Goal: Task Accomplishment & Management: Use online tool/utility

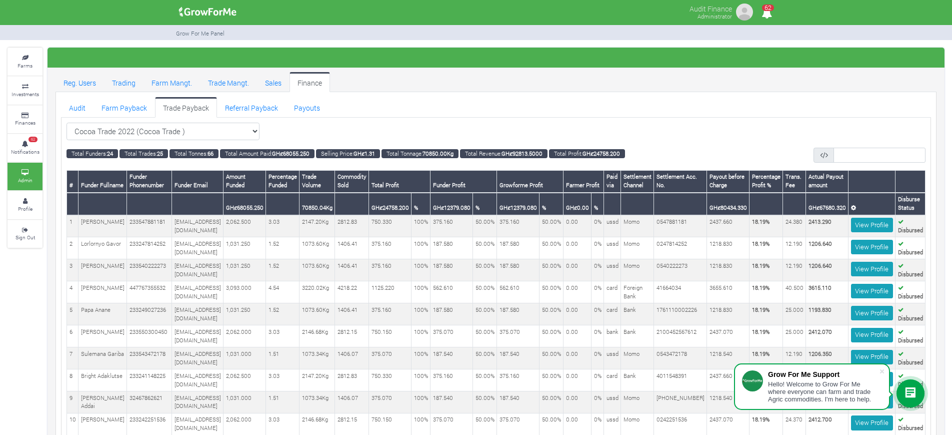
scroll to position [0, 64]
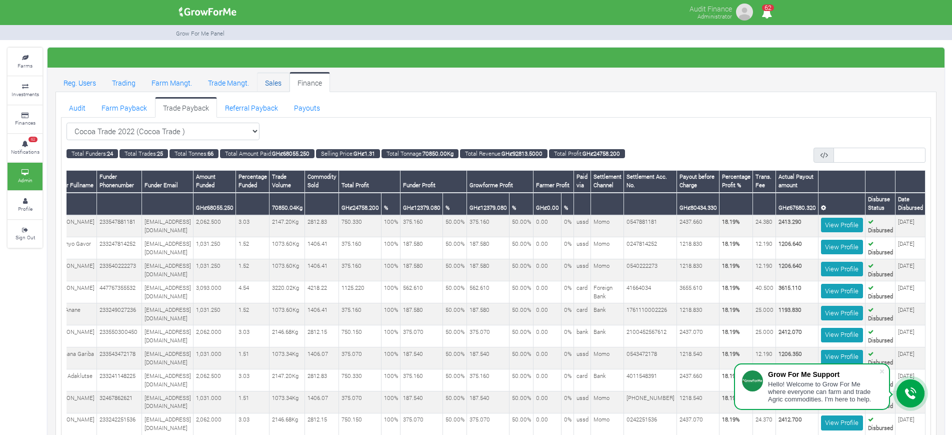
click at [274, 80] on link "Sales" at bounding box center [273, 82] width 33 height 20
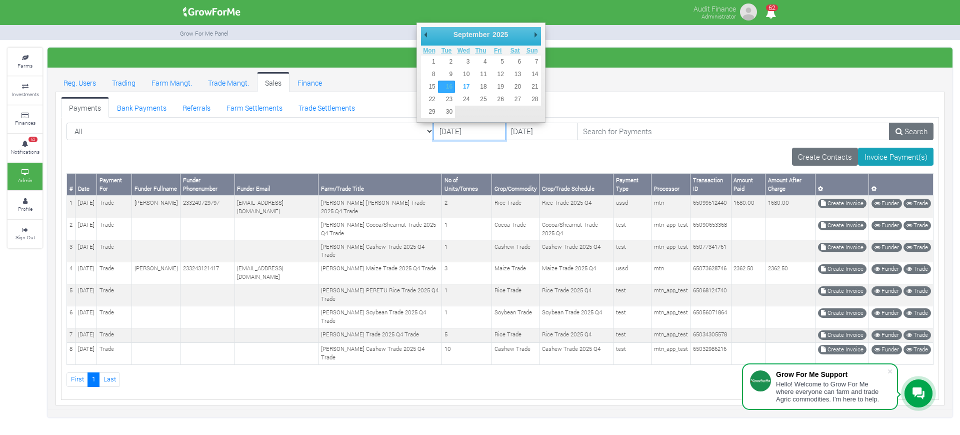
click at [434, 134] on input "[DATE]" at bounding box center [470, 132] width 72 height 18
type input "[DATE]"
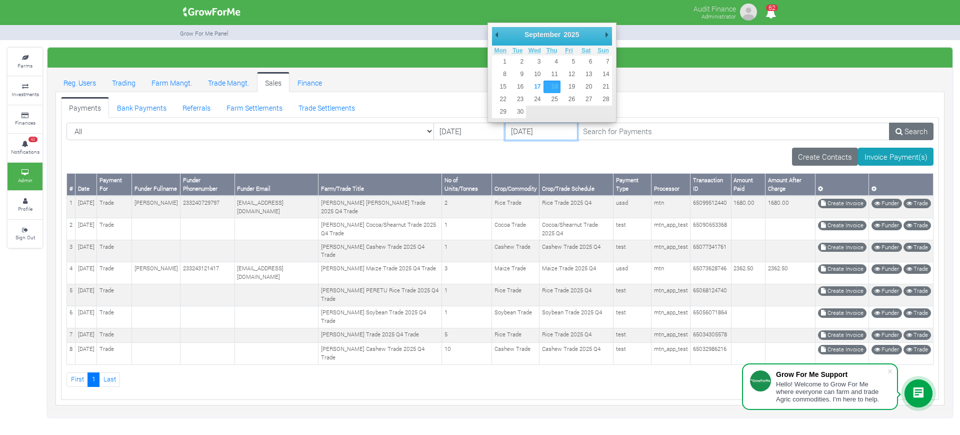
click at [505, 132] on input "[DATE]" at bounding box center [541, 132] width 72 height 18
type input "[DATE]"
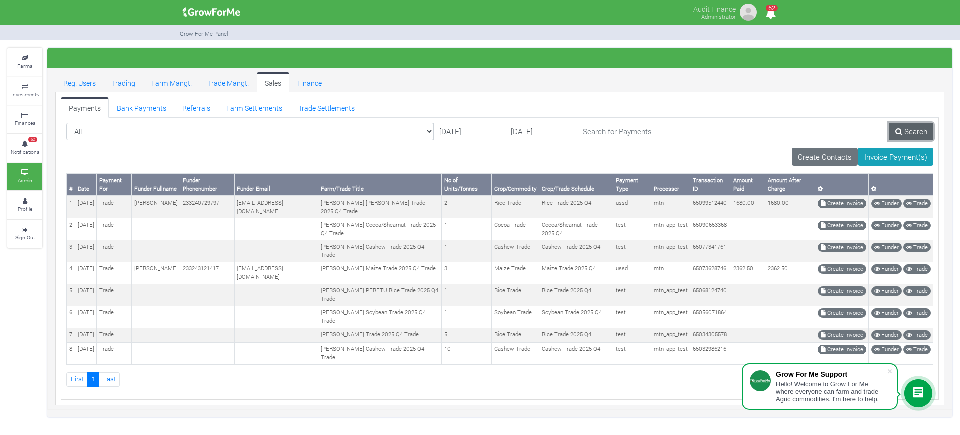
click at [902, 128] on icon at bounding box center [899, 132] width 7 height 8
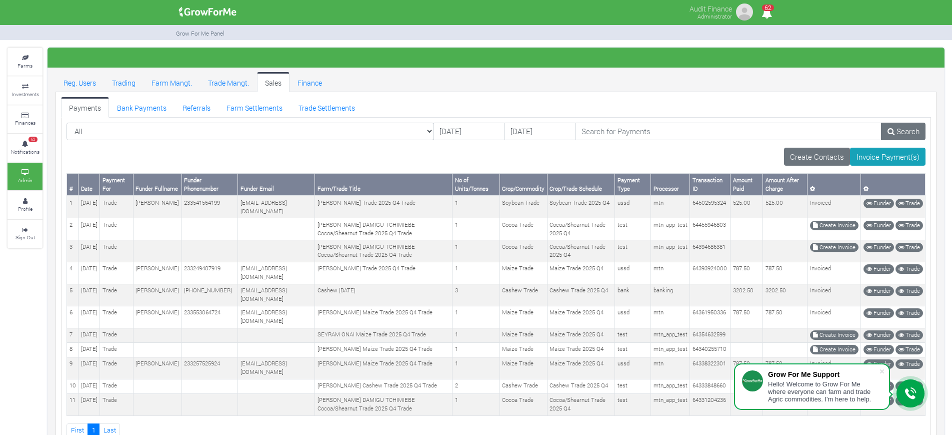
scroll to position [56, 0]
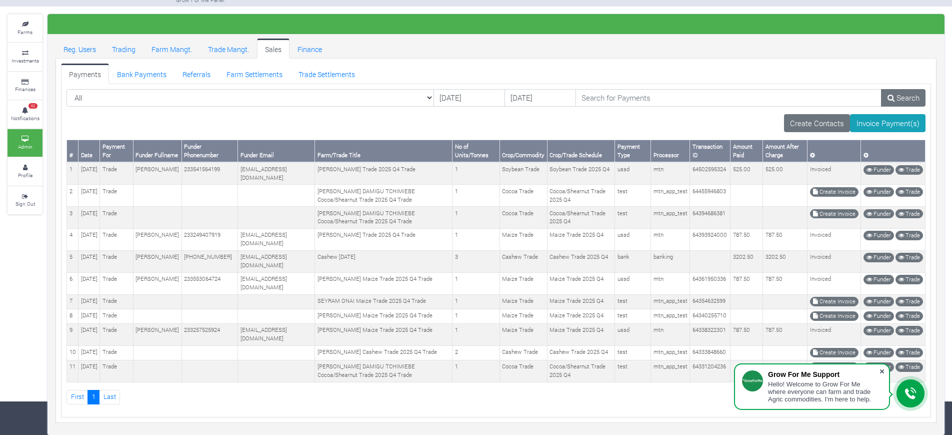
click at [884, 372] on span at bounding box center [882, 371] width 10 height 10
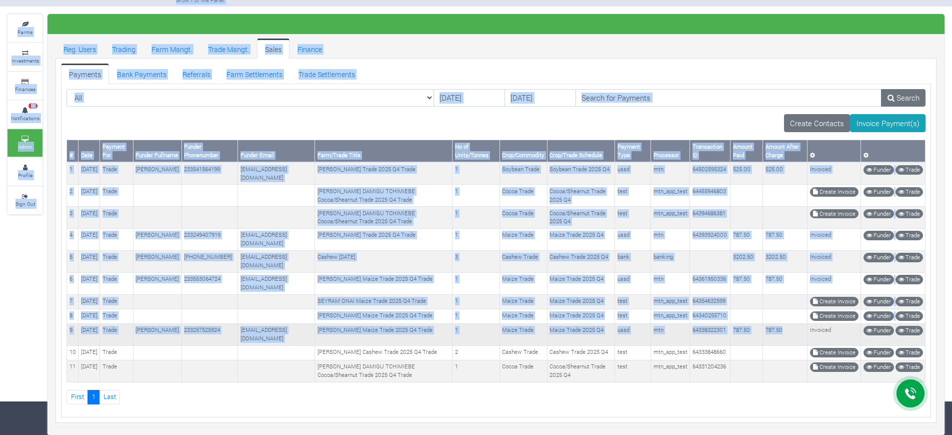
drag, startPoint x: 919, startPoint y: 374, endPoint x: 786, endPoint y: 331, distance: 139.3
click at [786, 331] on body "Grow For Me Support Hello! Welcome to Grow For Me where everyone can farm and t…" at bounding box center [476, 183] width 952 height 435
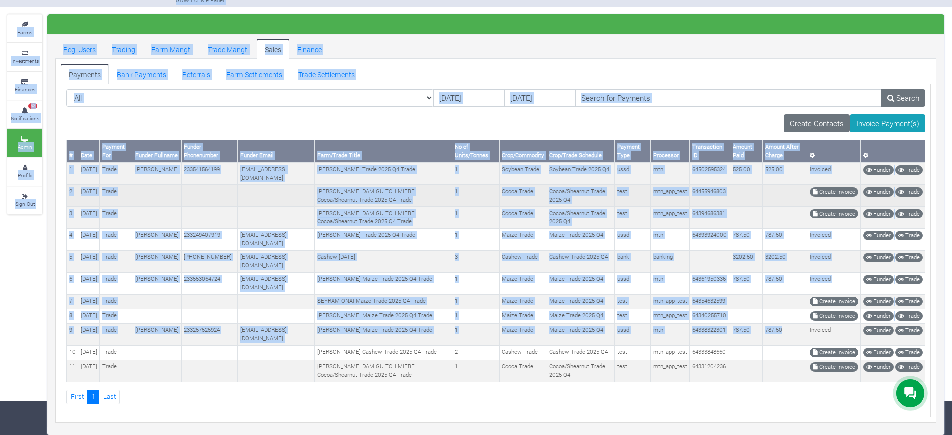
click at [266, 185] on td at bounding box center [276, 196] width 77 height 22
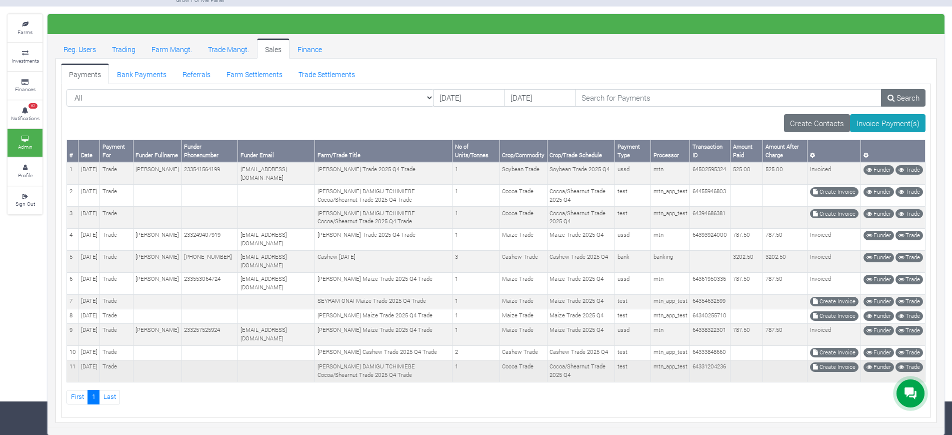
drag, startPoint x: 65, startPoint y: 127, endPoint x: 864, endPoint y: 374, distance: 837.1
click at [864, 374] on div "# Date Payment For Funder Fullname Funder Phonenumber Funder Email Farm/Trade T…" at bounding box center [496, 272] width 874 height 265
copy div "# Date Payment For Funder Fullname Funder Phonenumber Funder Email Farm/Trade T…"
